Goal: Task Accomplishment & Management: Manage account settings

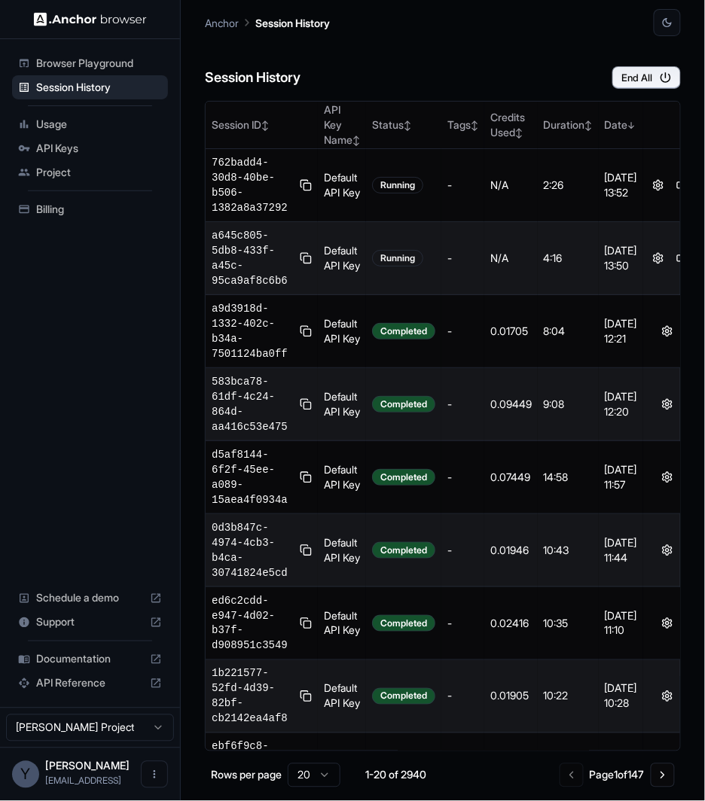
click at [636, 90] on div "Session History End All Session ID ↕ API Key Name ↕ Status ↕ Tags ↕ Credits Use…" at bounding box center [443, 418] width 476 height 765
click at [636, 78] on button "End All" at bounding box center [646, 77] width 69 height 23
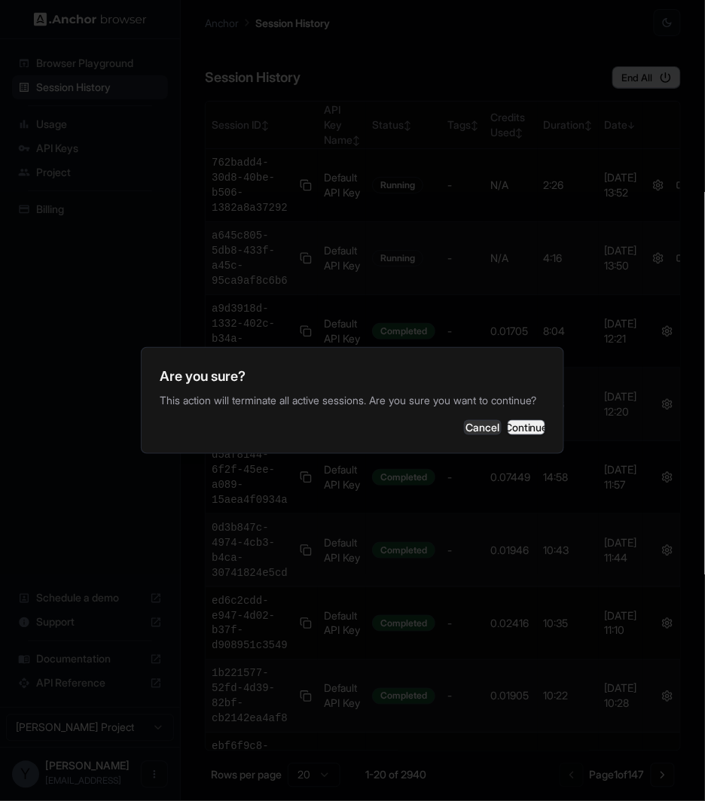
click at [507, 434] on button "Continue" at bounding box center [526, 427] width 38 height 15
